Goal: Check status: Check status

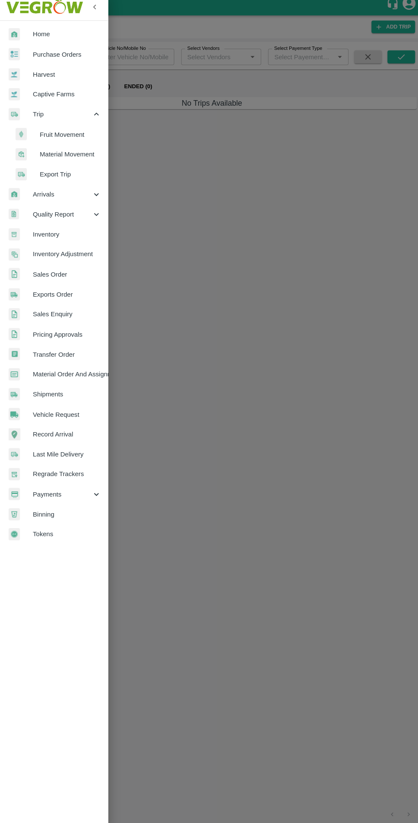
click at [93, 490] on icon at bounding box center [94, 494] width 9 height 9
click at [97, 520] on li "My Payment Requests" at bounding box center [57, 514] width 100 height 20
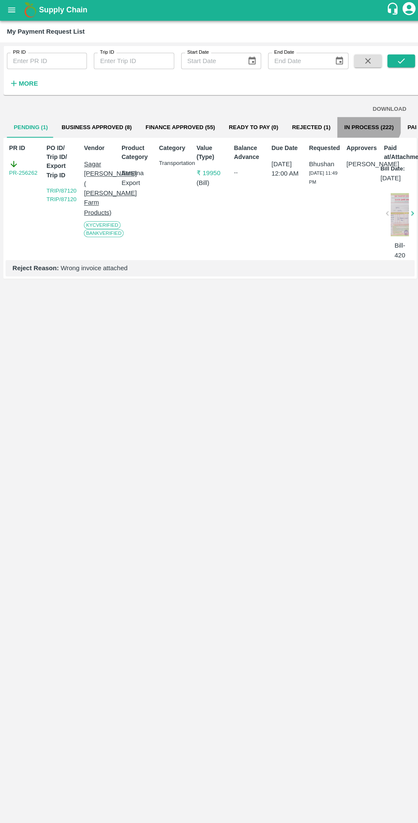
click at [338, 126] on button "In Process (222)" at bounding box center [364, 126] width 62 height 20
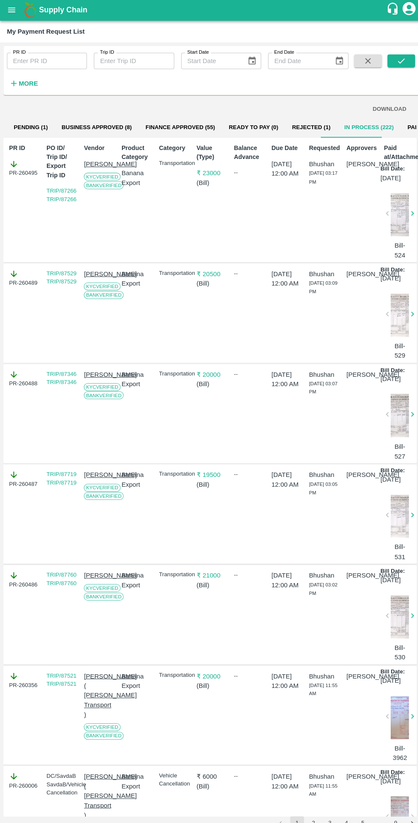
click at [26, 86] on strong "More" at bounding box center [27, 83] width 19 height 7
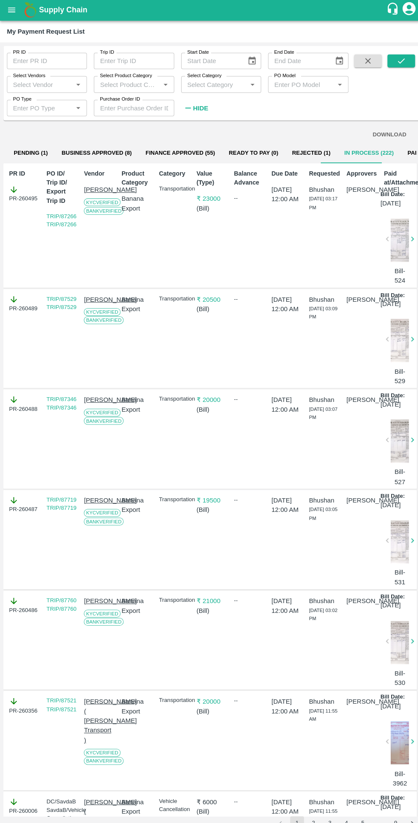
click at [41, 87] on input "Select Vendors" at bounding box center [39, 83] width 60 height 11
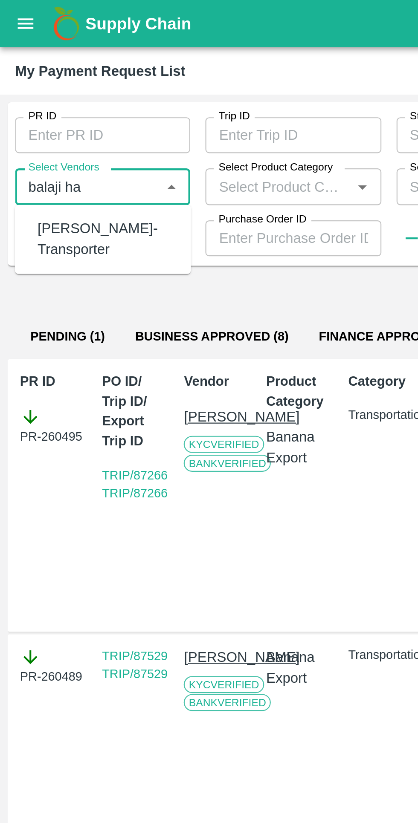
click at [29, 106] on div "[PERSON_NAME]-Transporter" at bounding box center [48, 107] width 62 height 19
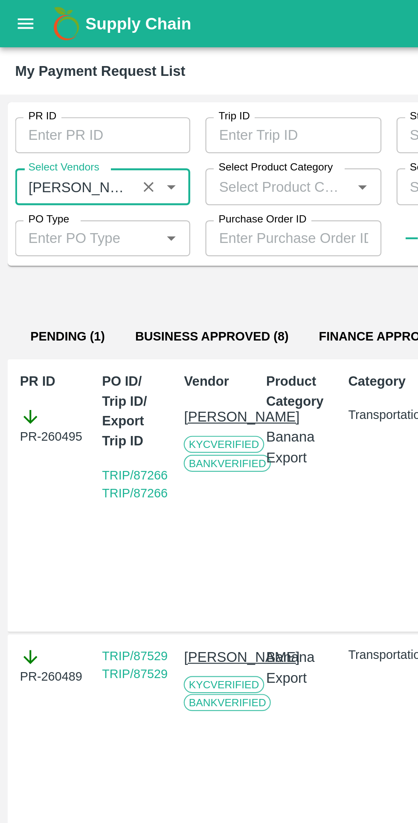
scroll to position [0, 6]
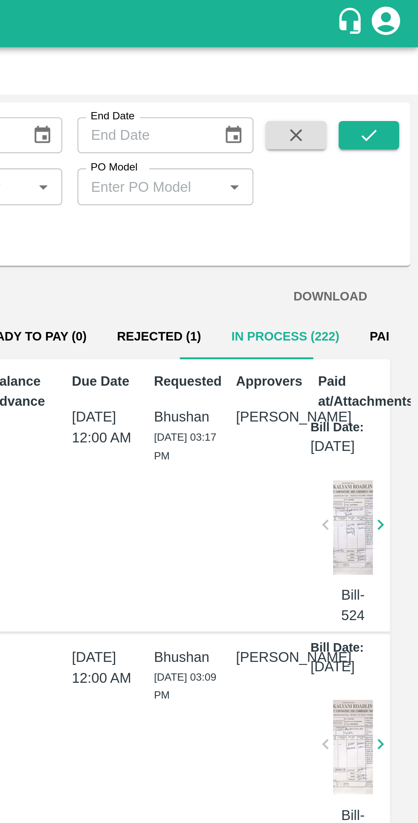
type input "[PERSON_NAME]-Transporter"
click at [396, 61] on icon "submit" at bounding box center [395, 60] width 9 height 9
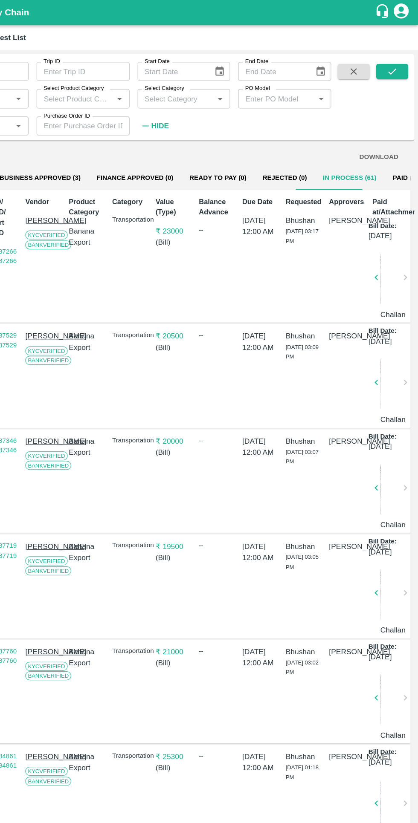
scroll to position [0, 0]
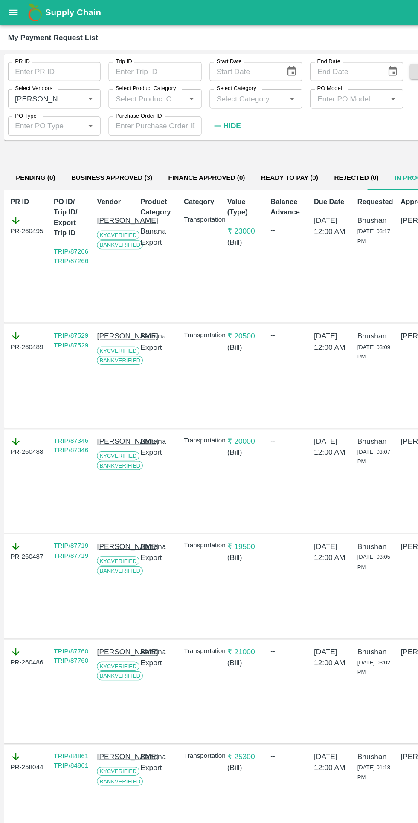
click at [29, 63] on input "PR ID" at bounding box center [46, 61] width 79 height 16
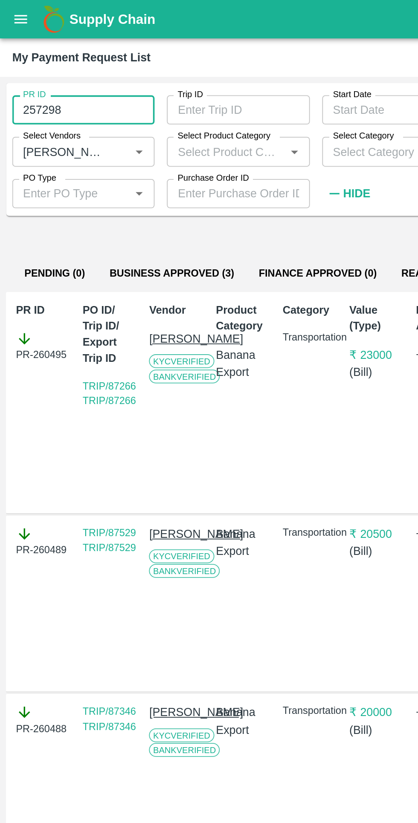
type input "257298"
click at [114, 150] on button "Business Approved (3)" at bounding box center [95, 152] width 83 height 20
